Goal: Task Accomplishment & Management: Manage account settings

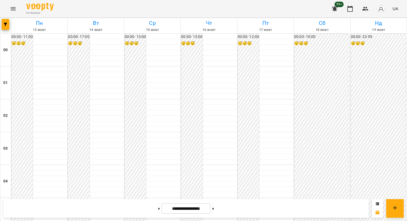
scroll to position [603, 0]
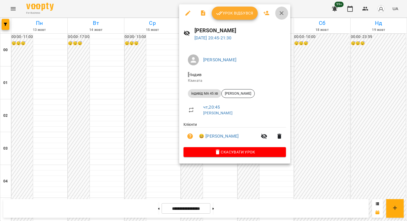
click at [280, 9] on button "button" at bounding box center [281, 13] width 13 height 13
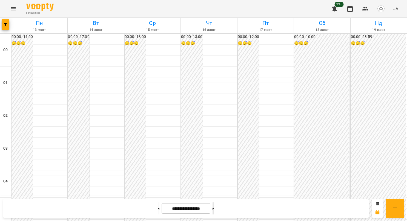
click at [214, 212] on button at bounding box center [213, 209] width 1 height 12
type input "**********"
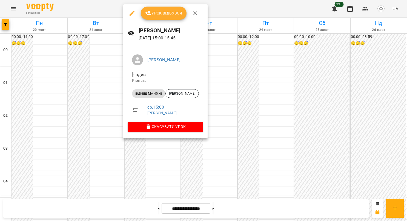
click at [195, 12] on icon "button" at bounding box center [195, 13] width 7 height 7
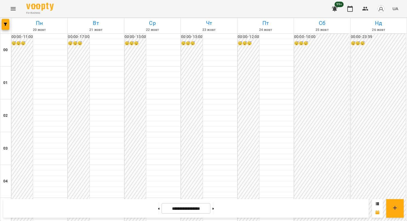
scroll to position [576, 0]
click at [13, 9] on icon "Menu" at bounding box center [13, 8] width 7 height 7
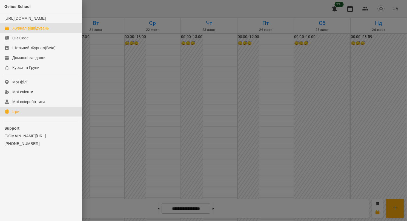
click at [21, 117] on link "Ігри" at bounding box center [41, 112] width 82 height 10
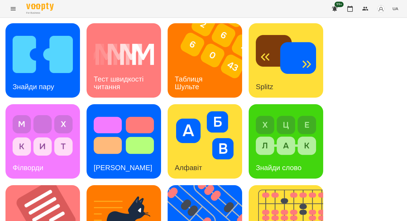
click at [372, 46] on div "Знайди пару Тест швидкості читання Таблиця [PERSON_NAME] Splitz Філворди Тест С…" at bounding box center [203, 222] width 396 height 399
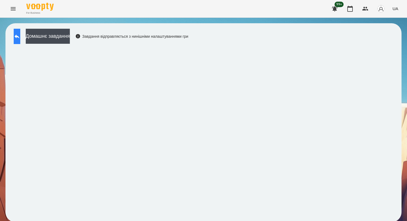
click at [19, 36] on icon at bounding box center [17, 36] width 7 height 7
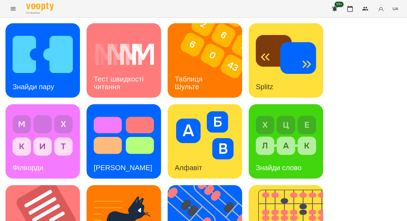
scroll to position [124, 0]
click at [215, 213] on div "Знайди пару Тест швидкості читання Таблиця [PERSON_NAME] Splitz Філворди Тест С…" at bounding box center [203, 222] width 396 height 399
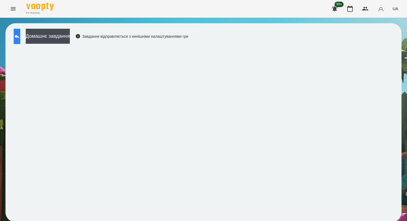
click at [20, 41] on button at bounding box center [17, 36] width 7 height 15
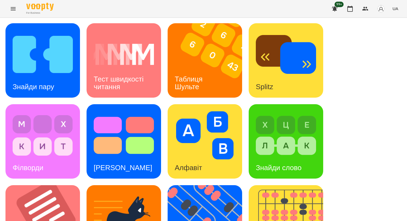
scroll to position [206, 0]
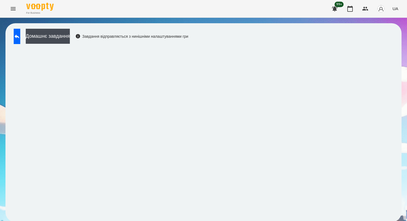
click at [10, 12] on button "Menu" at bounding box center [13, 8] width 13 height 13
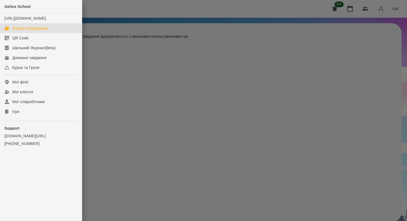
click at [28, 31] on div "Журнал відвідувань" at bounding box center [30, 27] width 36 height 5
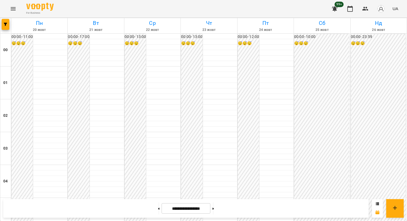
scroll to position [521, 0]
click at [158, 212] on button at bounding box center [158, 209] width 1 height 12
type input "**********"
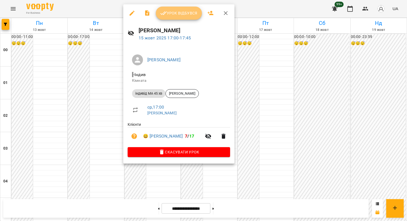
click at [187, 19] on button "Урок відбувся" at bounding box center [179, 13] width 46 height 13
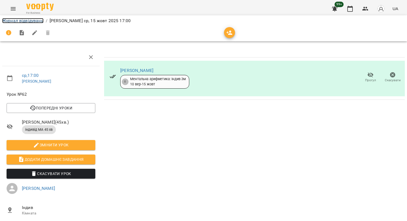
click at [12, 22] on link "Журнал відвідувань" at bounding box center [22, 20] width 41 height 5
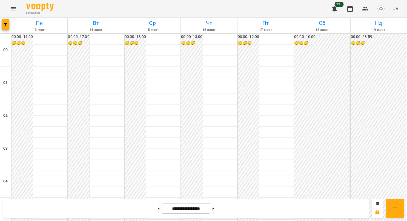
scroll to position [544, 0]
click at [11, 9] on icon "Menu" at bounding box center [13, 8] width 7 height 7
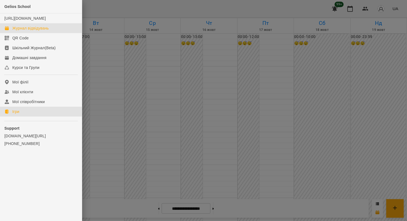
click at [24, 117] on link "Ігри" at bounding box center [41, 112] width 82 height 10
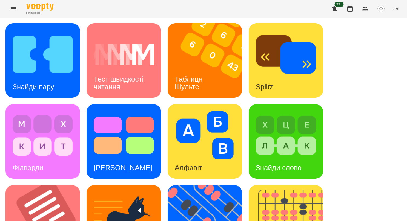
scroll to position [206, 0]
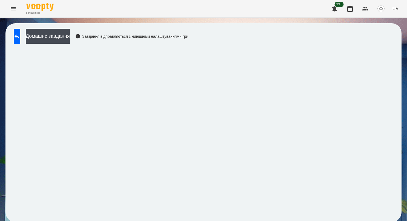
scroll to position [1, 0]
click at [17, 32] on button at bounding box center [17, 36] width 7 height 15
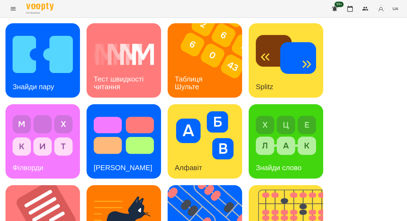
scroll to position [166, 0]
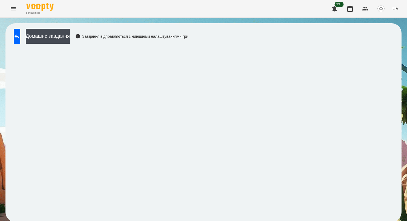
scroll to position [1, 0]
click at [20, 38] on icon at bounding box center [17, 36] width 7 height 7
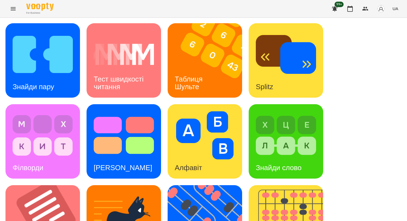
scroll to position [206, 0]
click at [243, 114] on div "Знайди пару Тест швидкості читання Таблиця [PERSON_NAME] Splitz Філворди Тест С…" at bounding box center [203, 222] width 396 height 399
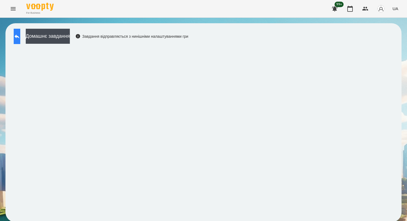
click at [20, 41] on button at bounding box center [17, 36] width 7 height 15
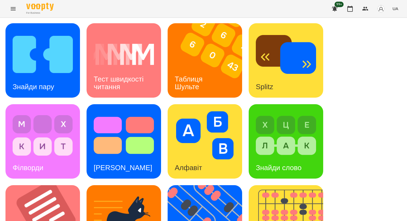
scroll to position [206, 0]
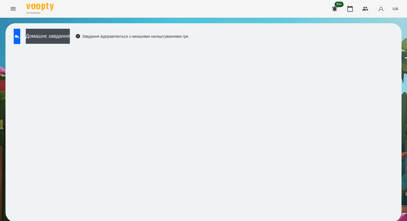
scroll to position [1, 0]
click at [20, 33] on icon at bounding box center [17, 36] width 7 height 7
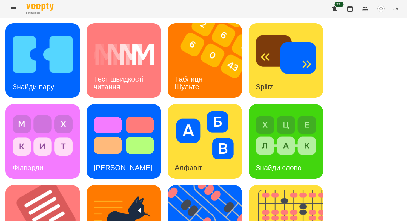
scroll to position [138, 0]
click at [289, 186] on img at bounding box center [289, 223] width 81 height 75
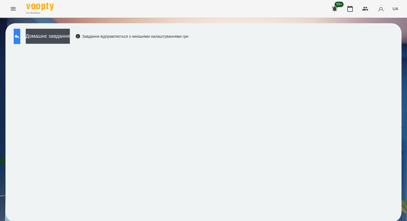
click at [20, 38] on button at bounding box center [17, 36] width 7 height 15
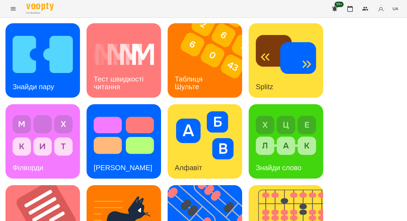
scroll to position [192, 0]
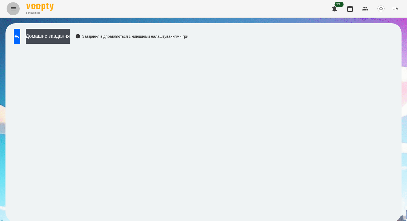
click at [15, 9] on icon "Menu" at bounding box center [13, 8] width 5 height 3
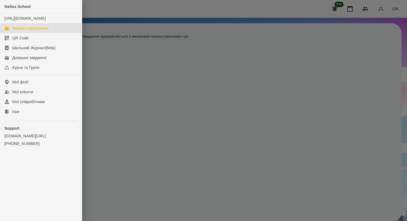
click at [25, 31] on div "Журнал відвідувань" at bounding box center [30, 27] width 36 height 5
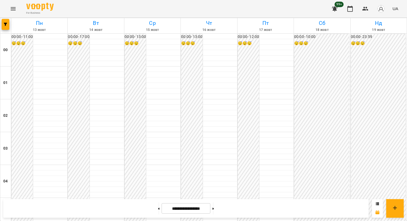
scroll to position [548, 0]
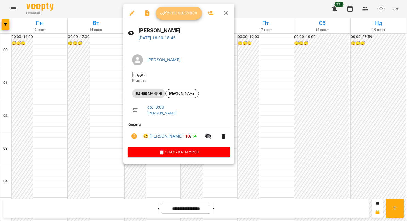
drag, startPoint x: 178, startPoint y: 12, endPoint x: 185, endPoint y: 10, distance: 7.1
click at [177, 11] on span "Урок відбувся" at bounding box center [178, 13] width 37 height 7
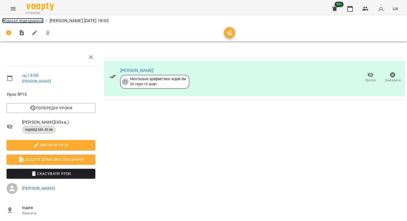
click at [36, 19] on link "Журнал відвідувань" at bounding box center [22, 20] width 41 height 5
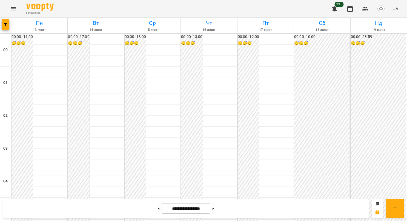
scroll to position [626, 0]
click at [12, 10] on icon "Menu" at bounding box center [13, 8] width 7 height 7
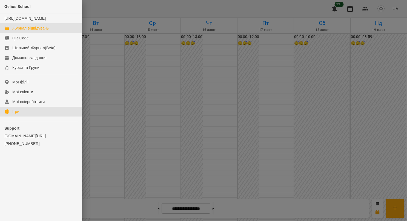
click at [18, 117] on link "Ігри" at bounding box center [41, 112] width 82 height 10
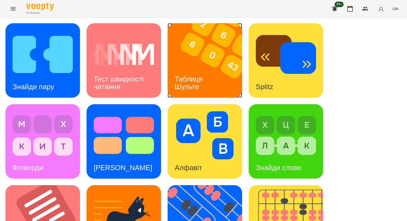
click at [191, 70] on div "Таблиця Шульте" at bounding box center [190, 83] width 44 height 29
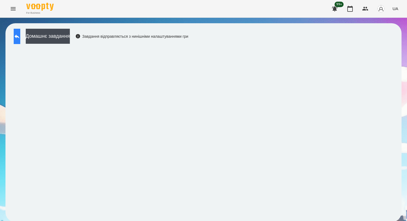
click at [20, 37] on icon at bounding box center [17, 36] width 7 height 7
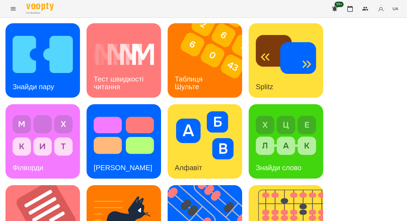
scroll to position [164, 0]
click at [193, 186] on img at bounding box center [208, 223] width 81 height 75
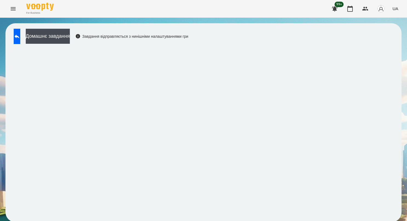
scroll to position [1, 0]
click at [16, 38] on button at bounding box center [17, 36] width 7 height 15
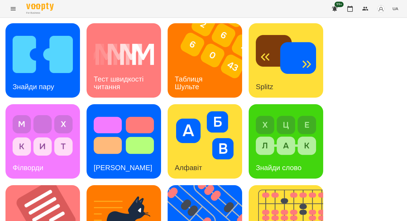
scroll to position [138, 0]
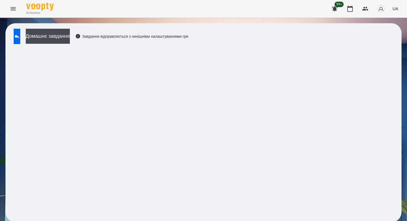
scroll to position [1, 0]
click at [14, 37] on button at bounding box center [17, 36] width 7 height 15
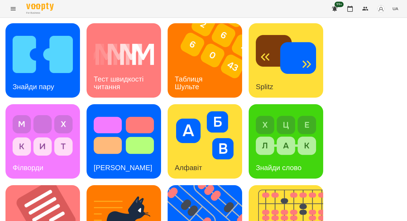
scroll to position [166, 0]
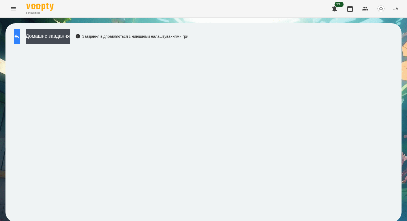
click at [20, 39] on icon at bounding box center [17, 36] width 7 height 7
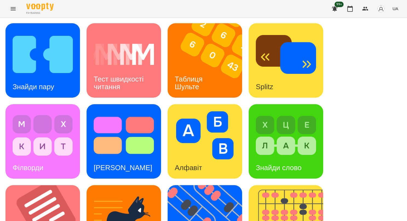
scroll to position [206, 0]
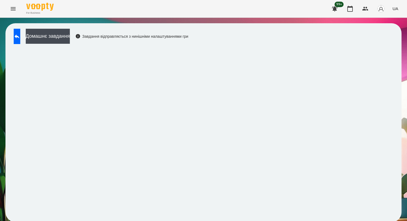
scroll to position [1, 0]
click at [16, 38] on button at bounding box center [17, 36] width 7 height 15
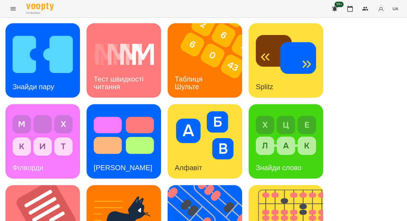
scroll to position [206, 0]
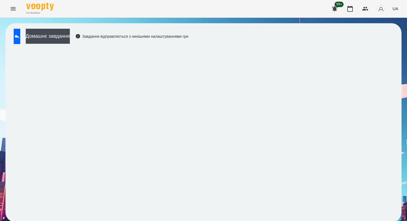
click at [9, 8] on button "Menu" at bounding box center [13, 8] width 13 height 13
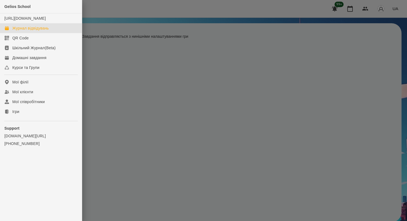
click at [26, 31] on div "Журнал відвідувань" at bounding box center [30, 27] width 36 height 5
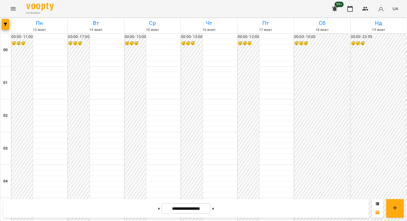
scroll to position [603, 0]
click at [16, 9] on button "Menu" at bounding box center [13, 8] width 13 height 13
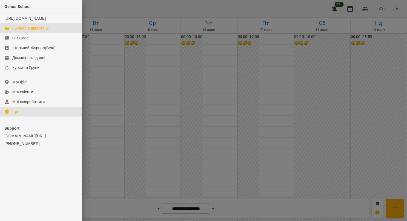
click at [13, 115] on div "Ігри" at bounding box center [15, 111] width 7 height 5
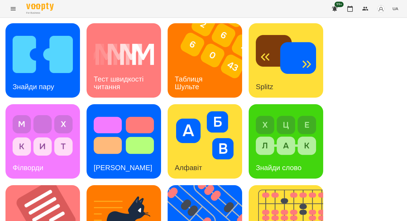
scroll to position [206, 0]
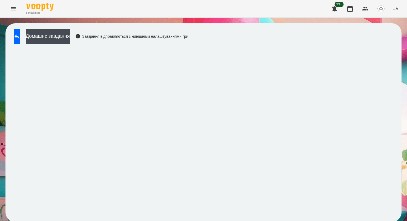
click at [331, 38] on div "Домашнє завдання Завдання відправляється з нинішніми налаштуваннями гри" at bounding box center [203, 122] width 396 height 199
click at [20, 30] on button at bounding box center [17, 36] width 7 height 15
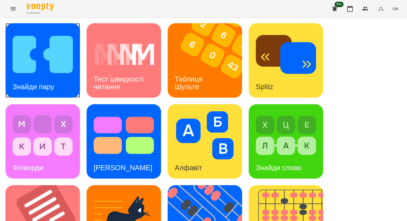
click at [44, 68] on img at bounding box center [43, 54] width 60 height 48
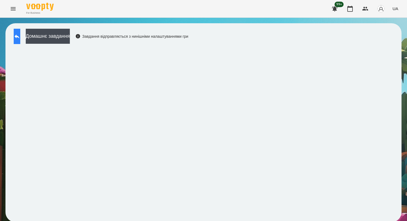
click at [20, 38] on icon at bounding box center [17, 36] width 7 height 7
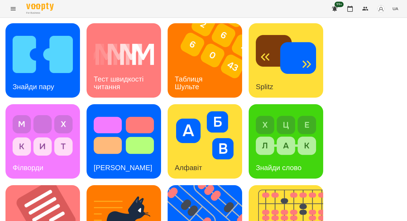
scroll to position [192, 0]
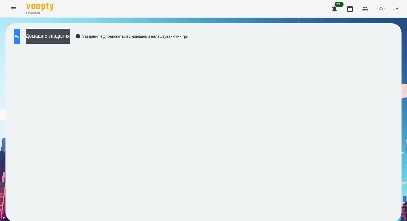
click at [20, 39] on button at bounding box center [17, 36] width 7 height 15
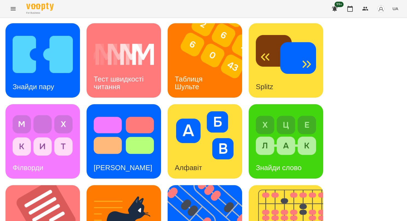
scroll to position [206, 0]
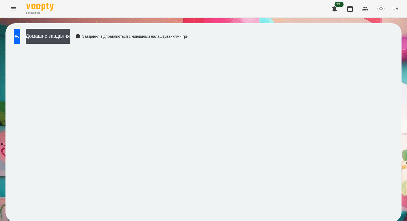
scroll to position [1, 0]
click at [20, 33] on icon at bounding box center [17, 36] width 7 height 7
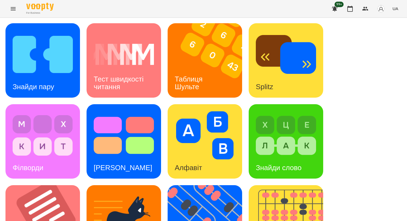
scroll to position [193, 0]
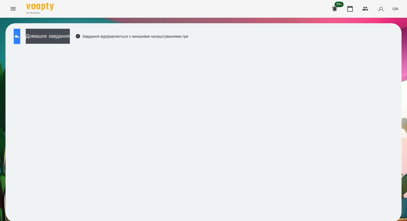
click at [20, 38] on icon at bounding box center [17, 36] width 7 height 7
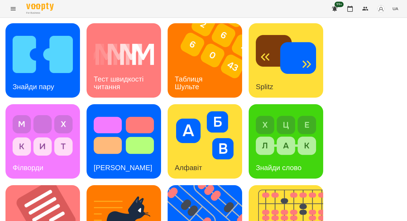
scroll to position [206, 0]
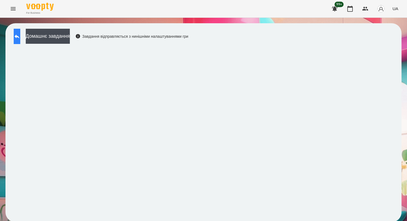
click at [20, 33] on icon at bounding box center [17, 36] width 7 height 7
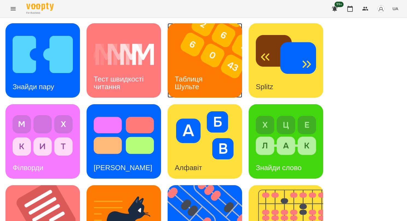
click at [228, 60] on img at bounding box center [208, 60] width 81 height 75
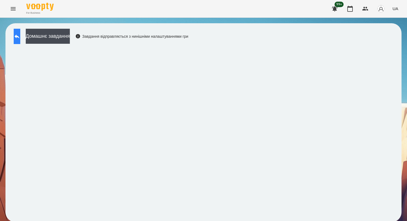
click at [20, 39] on icon at bounding box center [17, 36] width 7 height 7
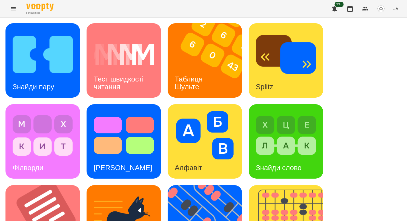
scroll to position [110, 0]
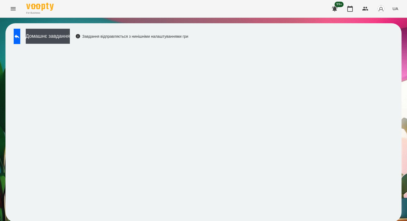
scroll to position [1, 0]
click at [19, 35] on button at bounding box center [17, 36] width 7 height 15
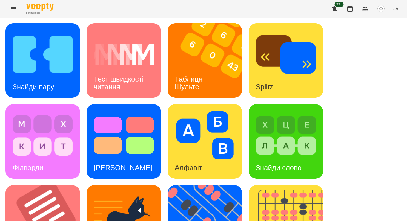
scroll to position [206, 0]
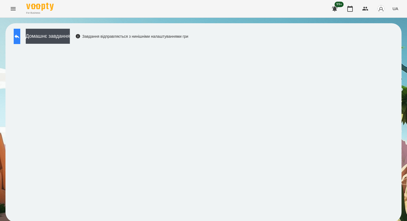
click at [20, 42] on button at bounding box center [17, 36] width 7 height 15
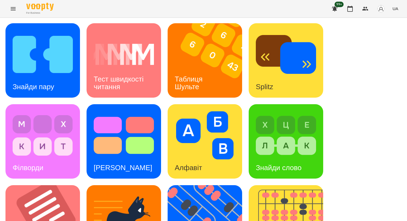
scroll to position [206, 0]
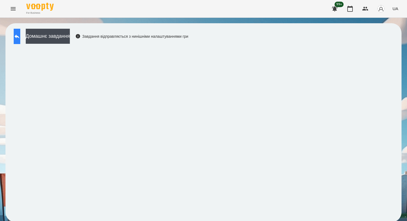
click at [18, 36] on button at bounding box center [17, 36] width 7 height 15
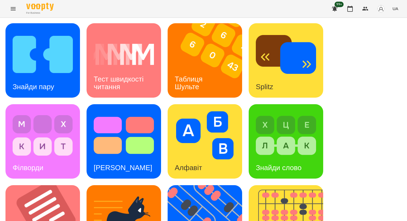
scroll to position [192, 0]
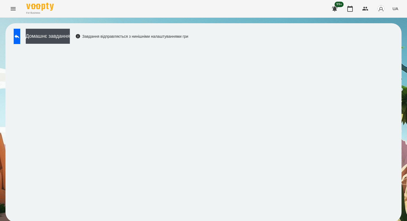
click at [16, 8] on icon "Menu" at bounding box center [13, 8] width 7 height 7
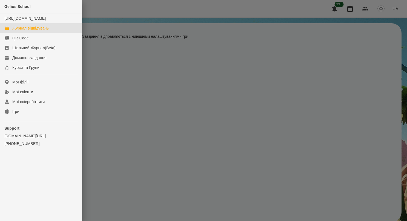
click at [24, 31] on div "Журнал відвідувань" at bounding box center [30, 27] width 36 height 5
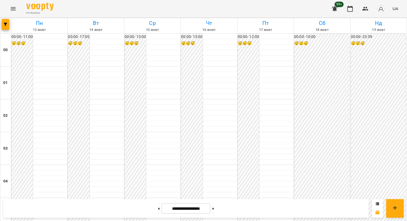
scroll to position [626, 0]
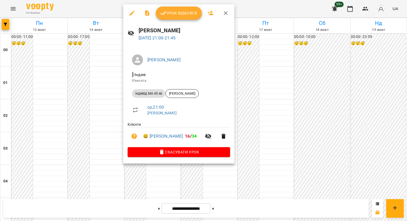
click at [180, 13] on span "Урок відбувся" at bounding box center [178, 13] width 37 height 7
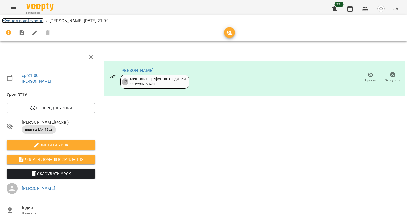
click at [32, 20] on link "Журнал відвідувань" at bounding box center [22, 20] width 41 height 5
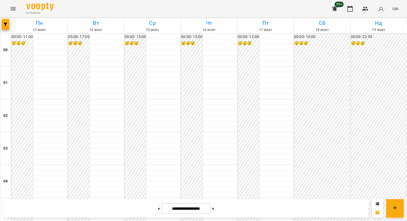
scroll to position [599, 0]
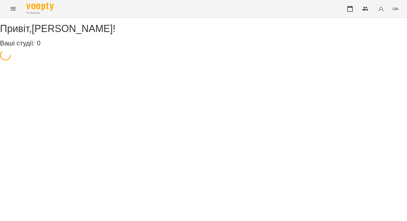
click at [13, 10] on icon "Menu" at bounding box center [13, 8] width 7 height 7
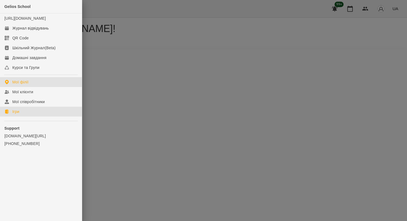
click at [13, 115] on div "Ігри" at bounding box center [15, 111] width 7 height 5
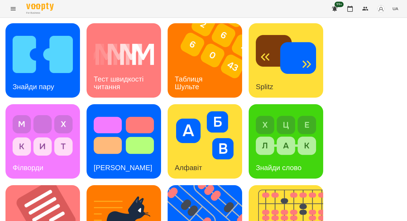
scroll to position [82, 0]
click at [287, 186] on img at bounding box center [289, 223] width 81 height 75
